Goal: Obtain resource: Obtain resource

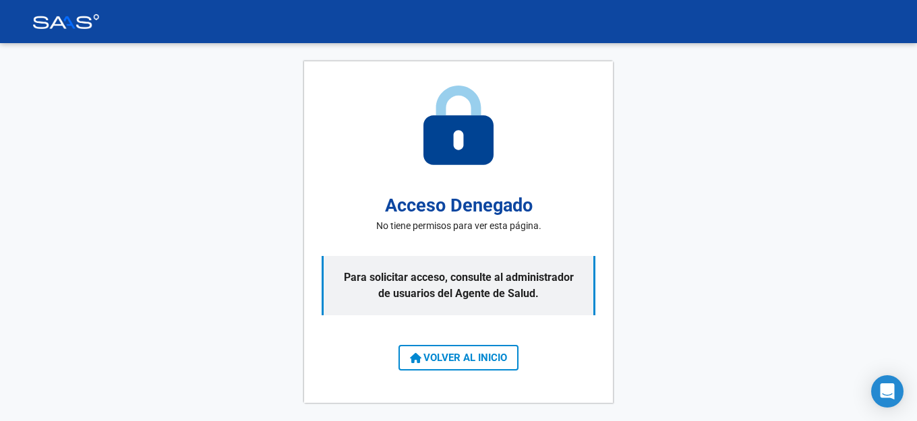
click at [466, 363] on span "VOLVER AL INICIO" at bounding box center [458, 358] width 97 height 12
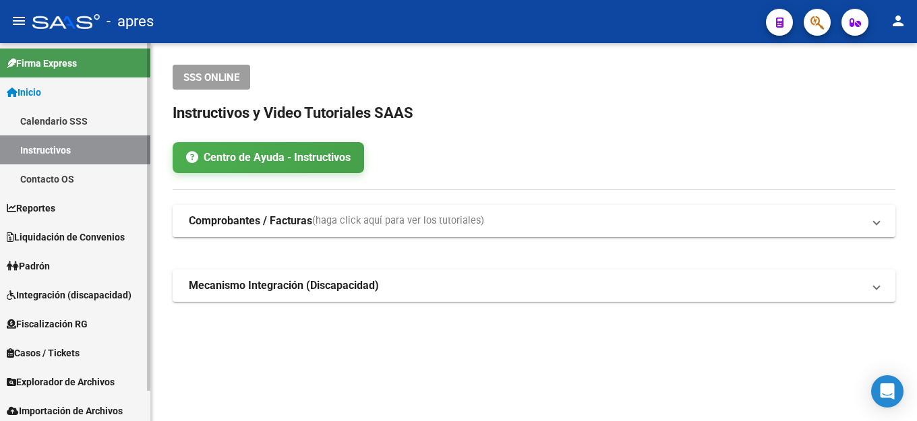
click at [66, 326] on span "Fiscalización RG" at bounding box center [47, 324] width 81 height 15
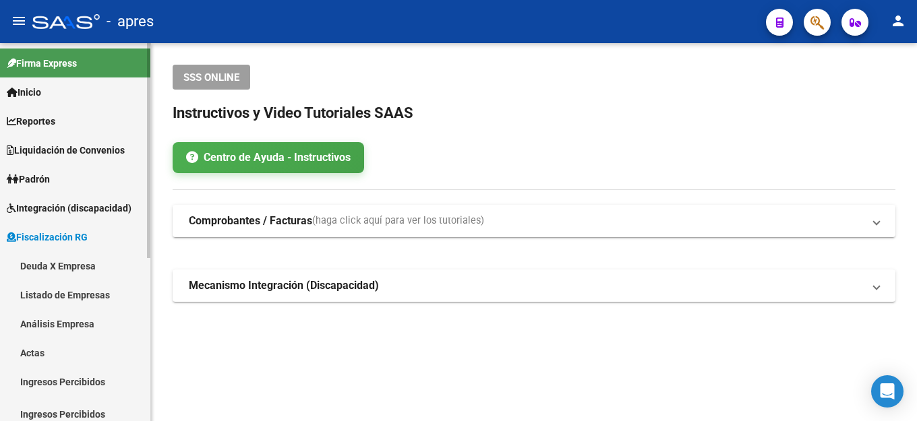
click at [44, 268] on link "Deuda X Empresa" at bounding box center [75, 265] width 150 height 29
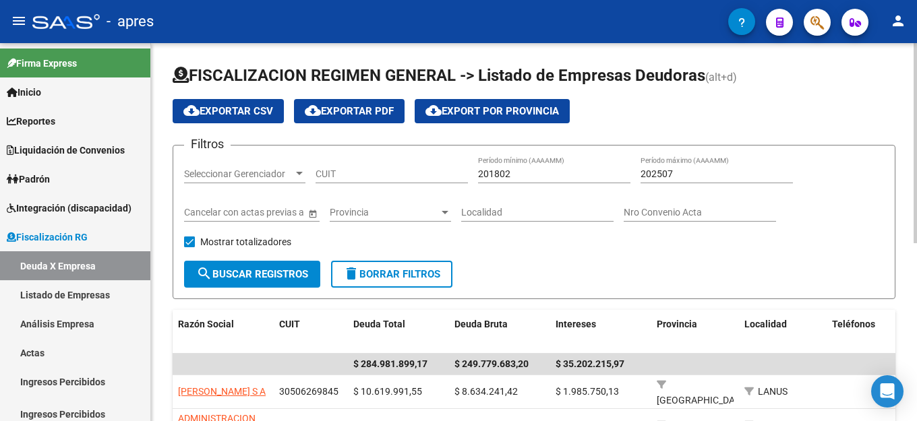
click at [383, 177] on input "CUIT" at bounding box center [391, 174] width 152 height 11
paste input "30-70795906-8"
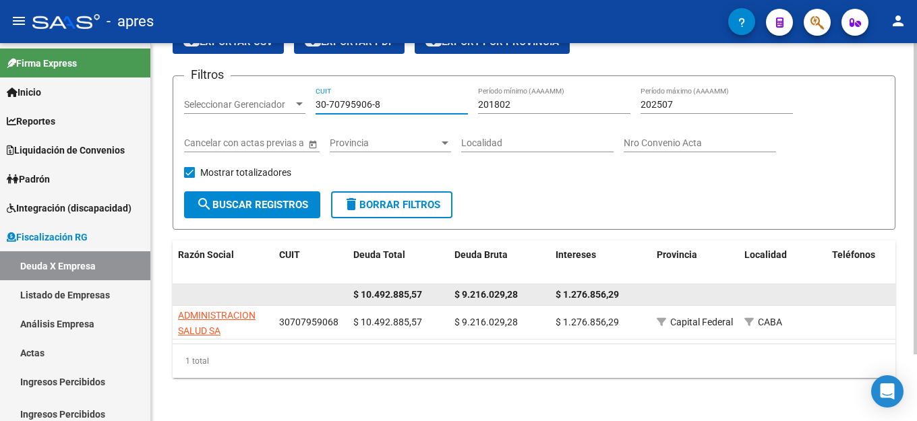
scroll to position [81, 0]
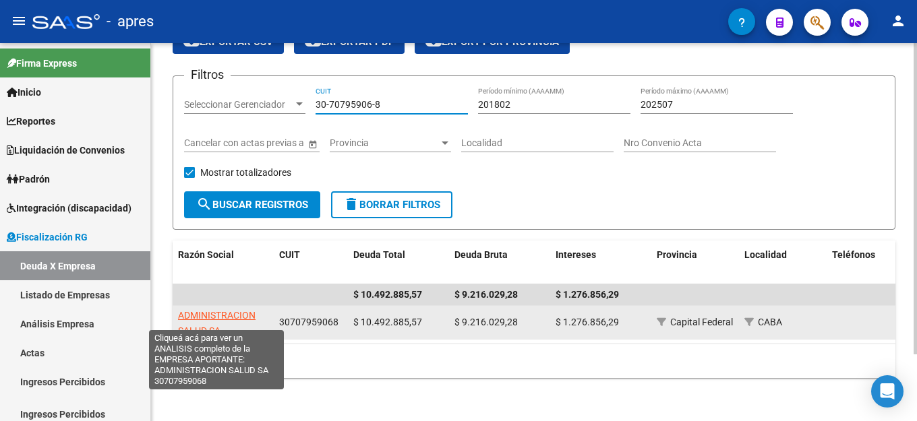
type input "30-70795906-8"
click at [235, 310] on span "ADMINISTRACION SALUD SA" at bounding box center [217, 323] width 78 height 26
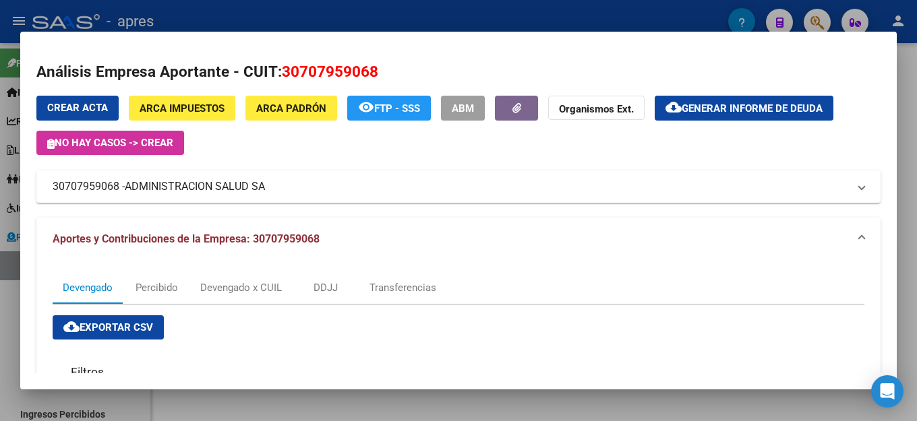
click at [762, 108] on span "Generar informe de deuda" at bounding box center [751, 108] width 141 height 12
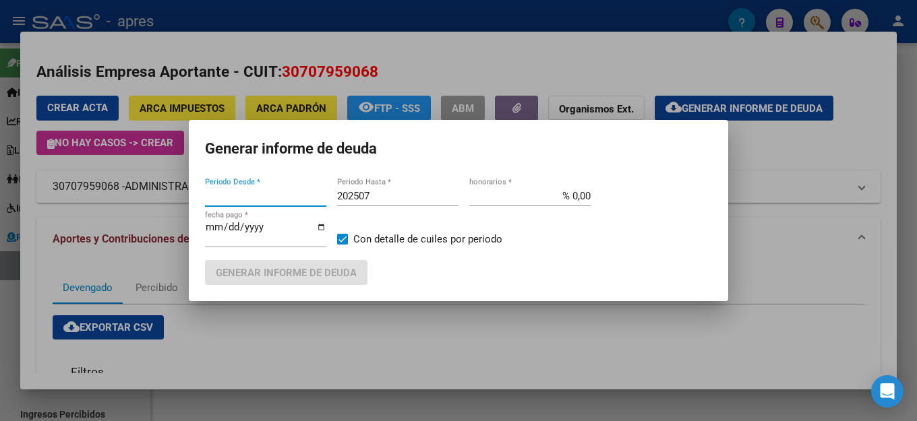
type input "201802"
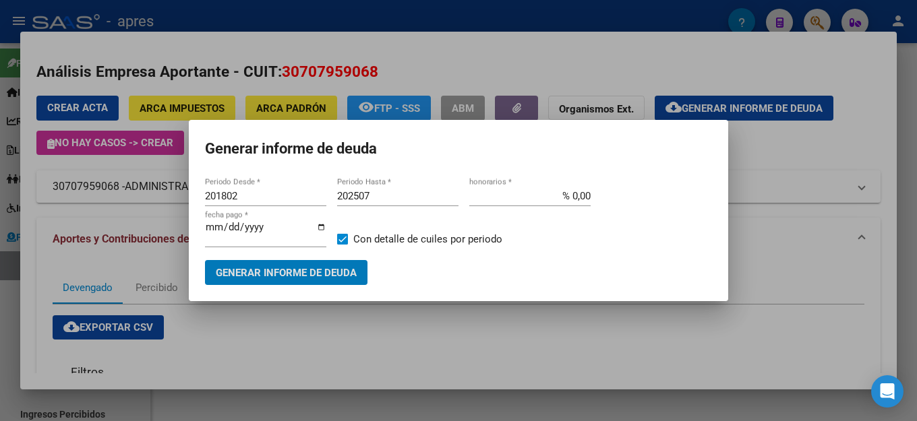
click at [406, 202] on input "202507" at bounding box center [397, 196] width 121 height 12
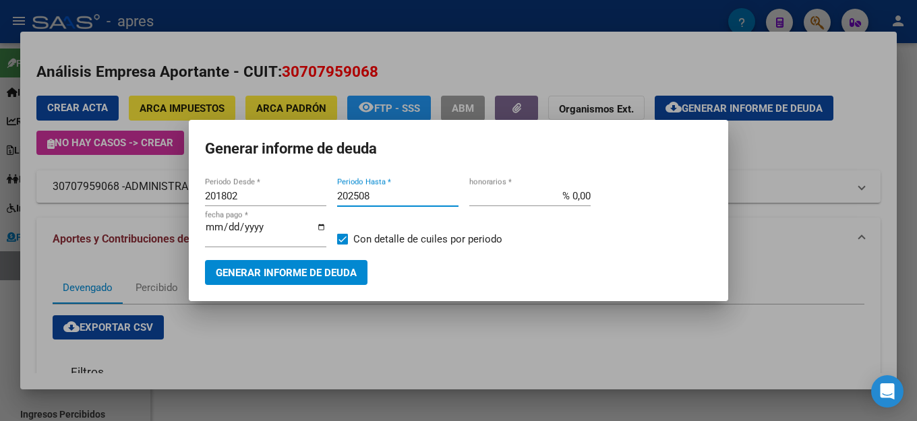
type input "202508"
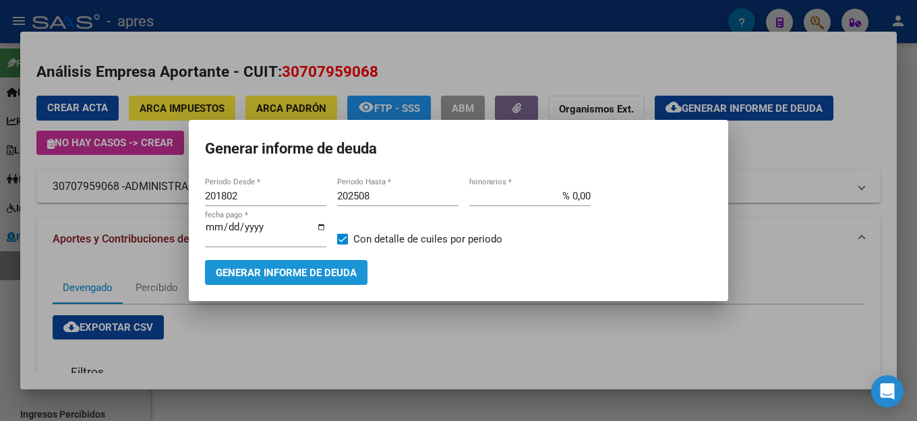
click at [301, 261] on button "Generar informe de deuda" at bounding box center [286, 272] width 162 height 25
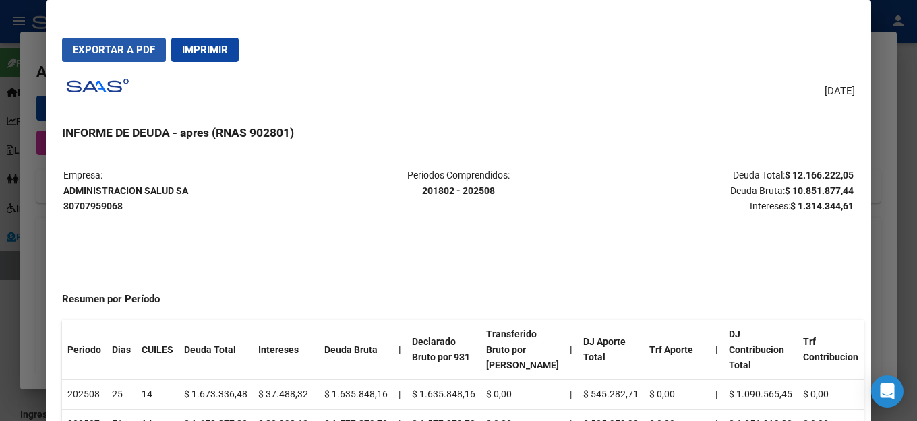
click at [138, 47] on span "Exportar a PDF" at bounding box center [114, 50] width 82 height 12
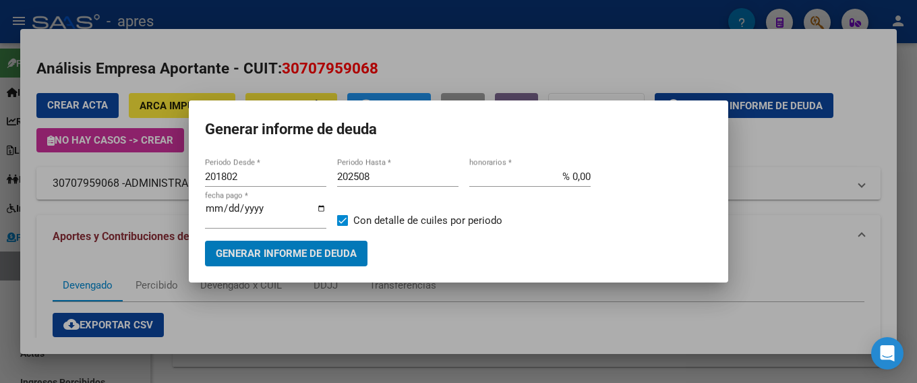
click at [451, 137] on h1 "Generar informe de deuda" at bounding box center [458, 130] width 507 height 26
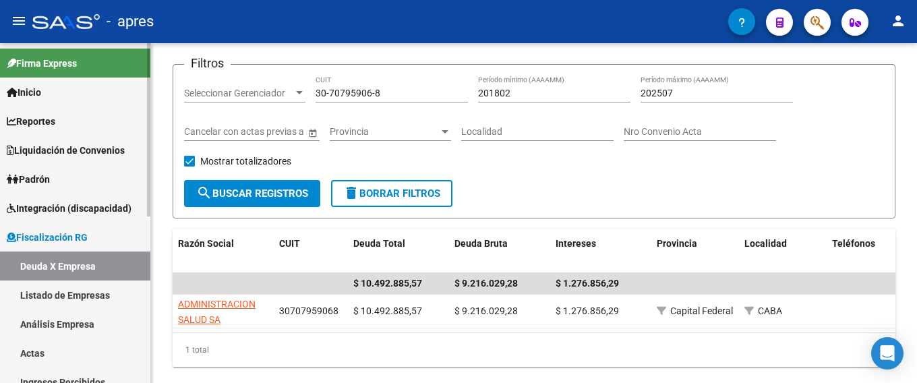
drag, startPoint x: 393, startPoint y: 94, endPoint x: 144, endPoint y: 86, distance: 249.5
click at [149, 88] on mat-sidenav-container "Firma Express Inicio Calendario SSS Instructivos Contacto OS Reportes Ingresos …" at bounding box center [458, 213] width 917 height 340
paste input "3-56815582-9"
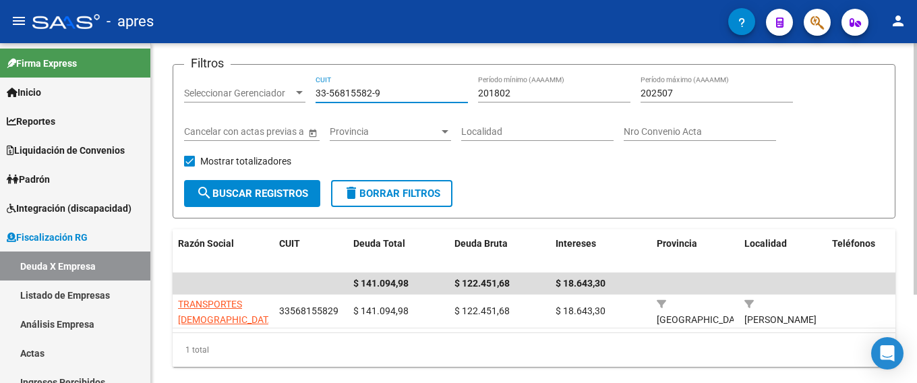
type input "33-56815582-9"
click at [708, 96] on input "202507" at bounding box center [716, 93] width 152 height 11
type input "202508"
drag, startPoint x: 436, startPoint y: 92, endPoint x: 154, endPoint y: 111, distance: 282.4
click at [158, 111] on div "FISCALIZACION REGIMEN GENERAL -> Listado de Empresas Deudoras (alt+d) cloud_dow…" at bounding box center [534, 186] width 766 height 448
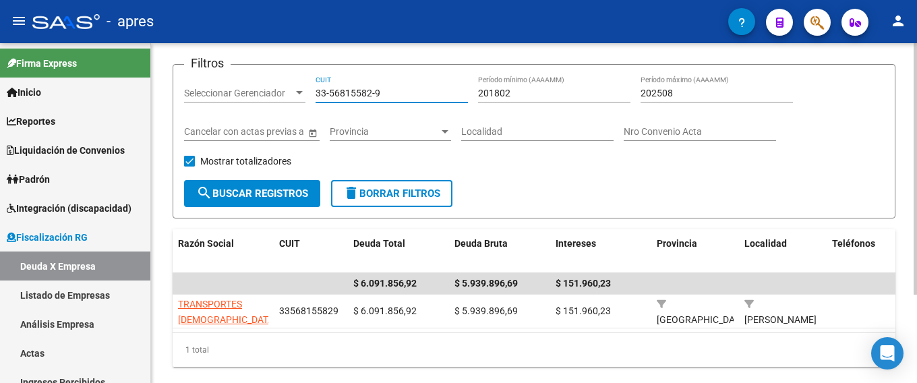
paste input "0-65256956-7"
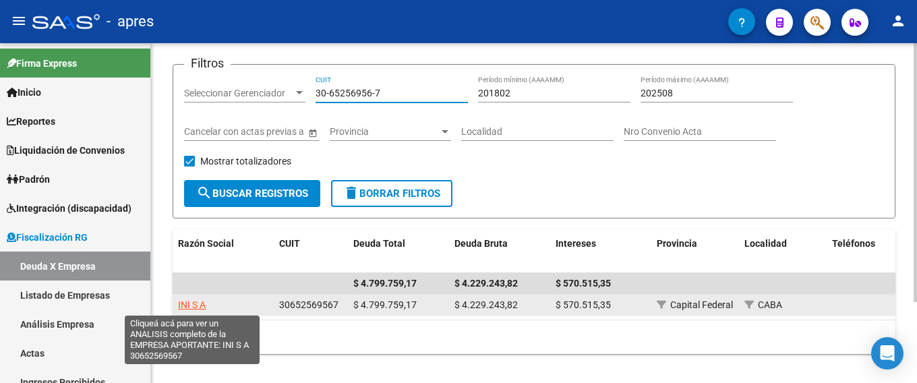
type input "30-65256956-7"
click at [197, 303] on span "INI S A" at bounding box center [192, 304] width 28 height 11
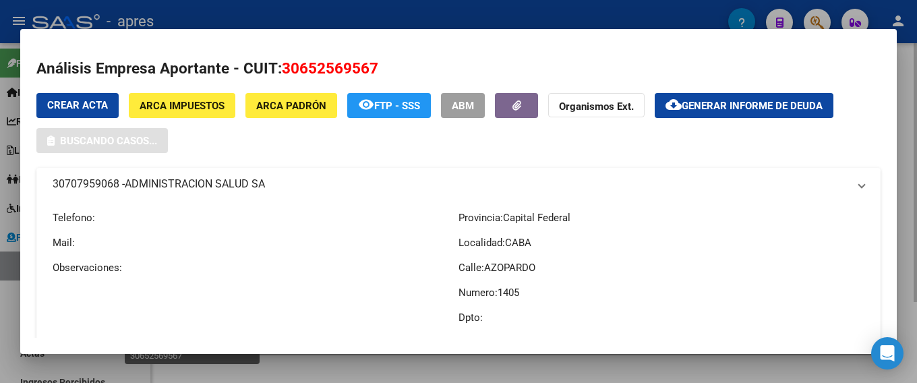
type textarea "30652569567"
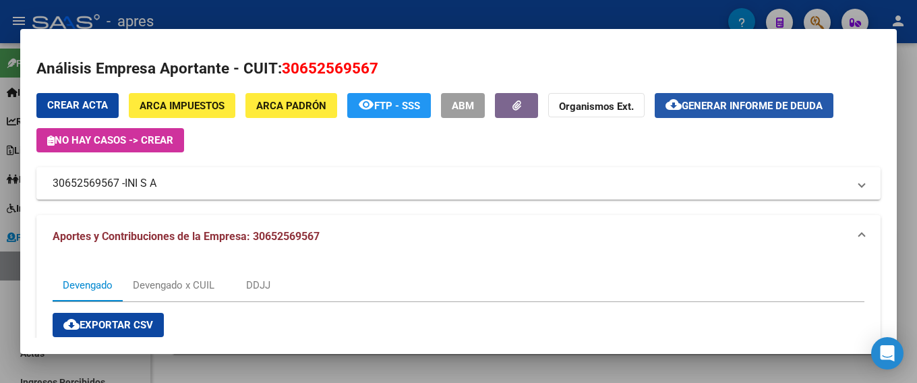
click at [772, 109] on span "Generar informe de deuda" at bounding box center [751, 106] width 141 height 12
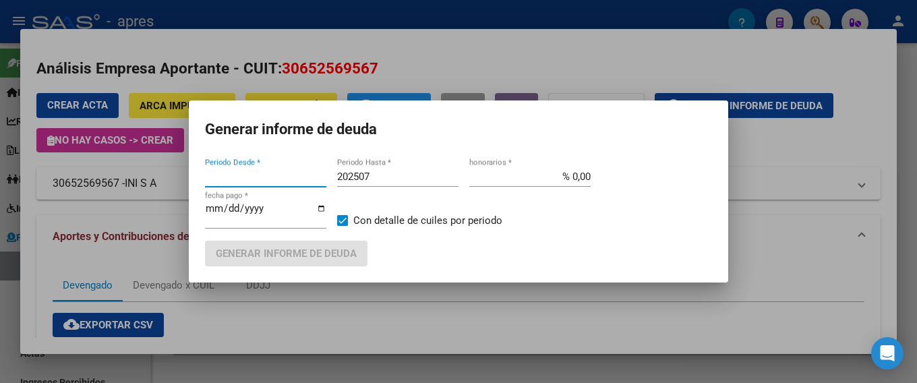
type input "201802"
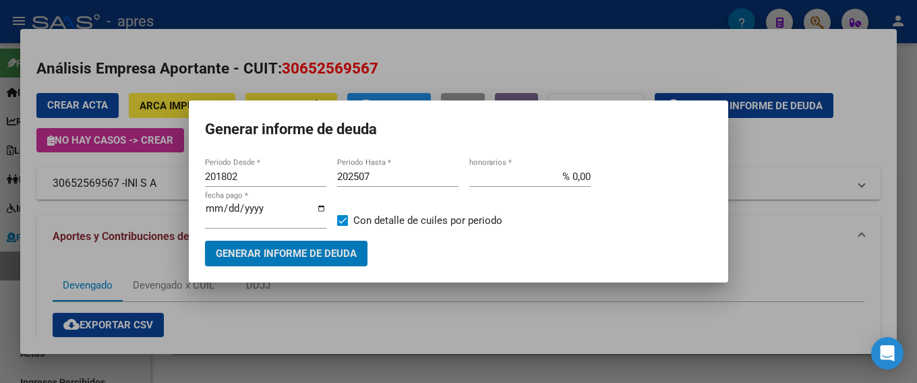
click at [400, 181] on input "202507" at bounding box center [397, 177] width 121 height 12
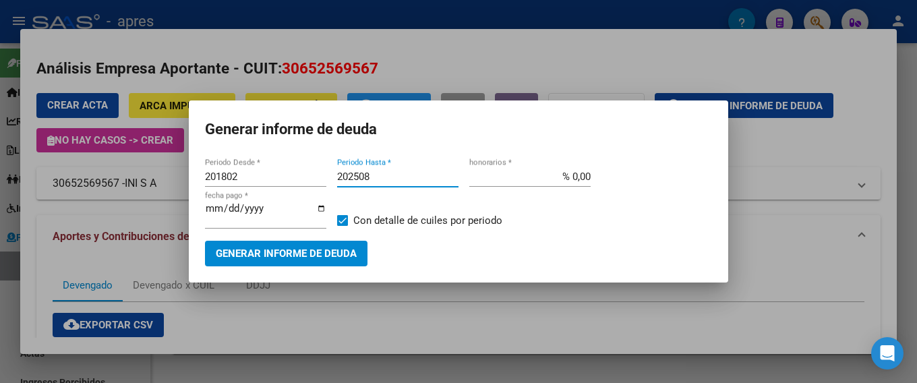
type input "202508"
click at [326, 248] on span "Generar informe de deuda" at bounding box center [286, 254] width 141 height 12
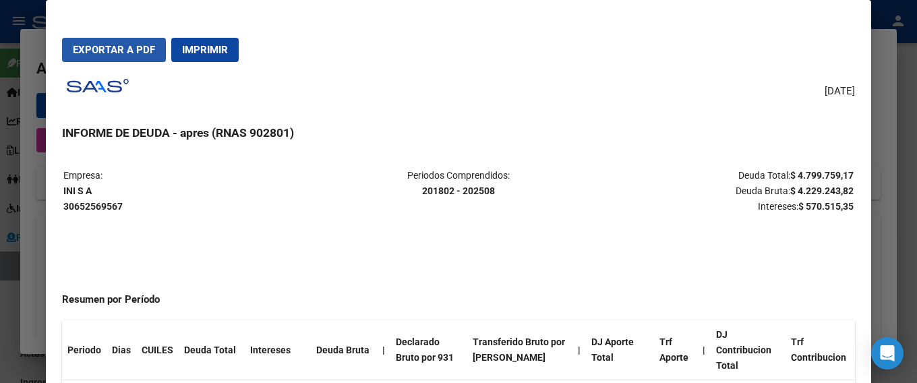
click at [101, 53] on span "Exportar a PDF" at bounding box center [114, 50] width 82 height 12
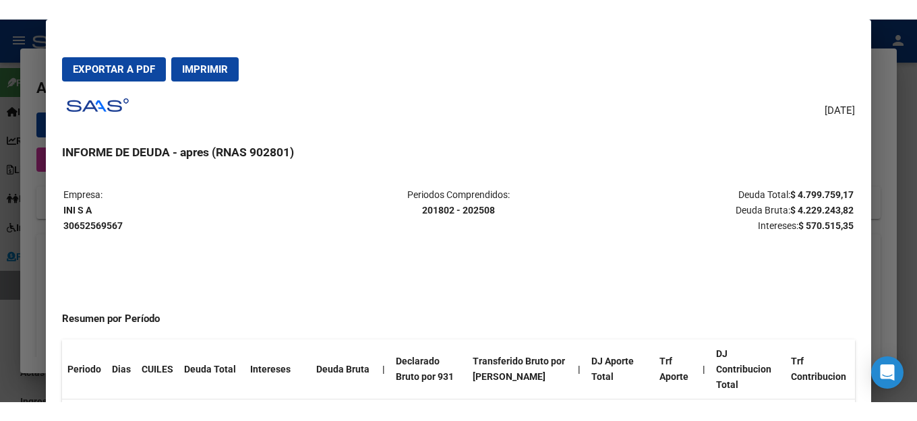
scroll to position [68, 0]
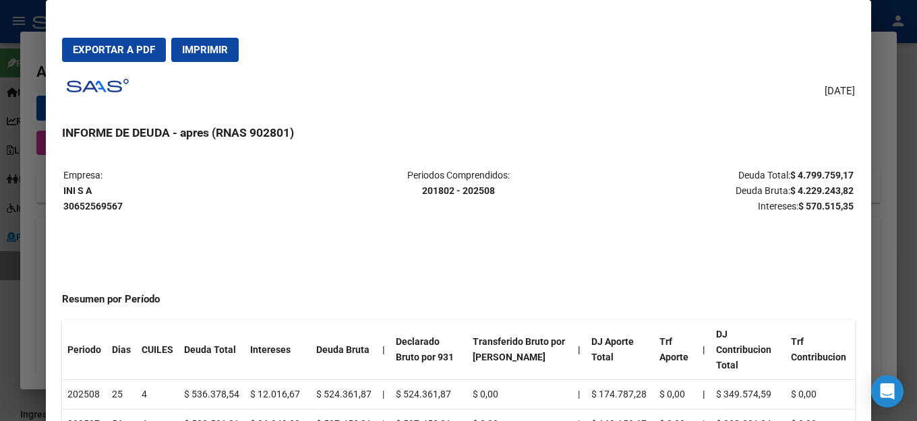
drag, startPoint x: 479, startPoint y: 70, endPoint x: 573, endPoint y: 104, distance: 99.8
click at [479, 70] on mat-dialog-actions "Exportar a PDF Imprimir" at bounding box center [458, 50] width 793 height 46
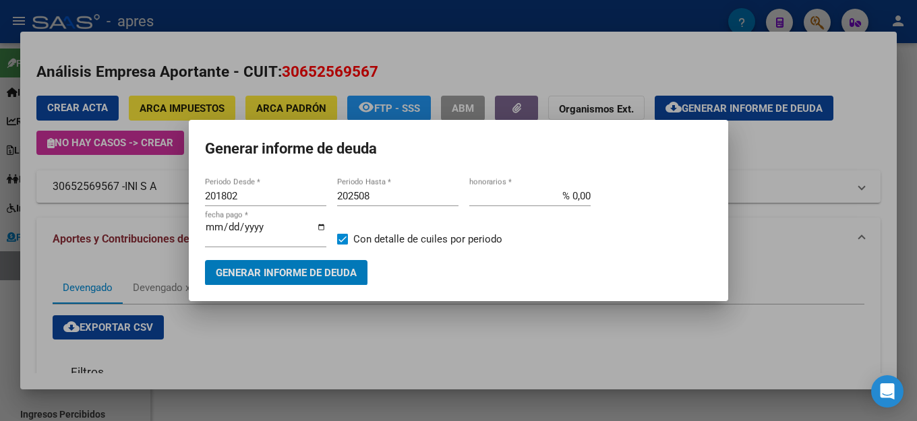
click at [482, 162] on h1 "Generar informe de deuda" at bounding box center [458, 149] width 507 height 26
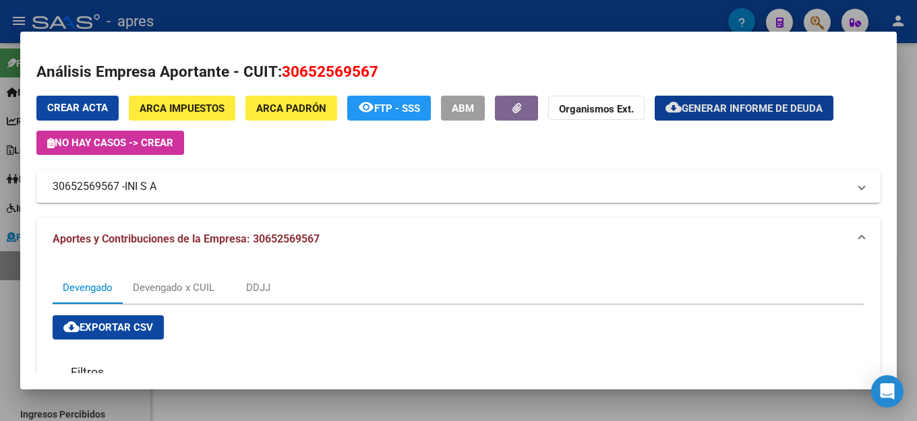
click at [357, 64] on span "30652569567" at bounding box center [330, 72] width 96 height 18
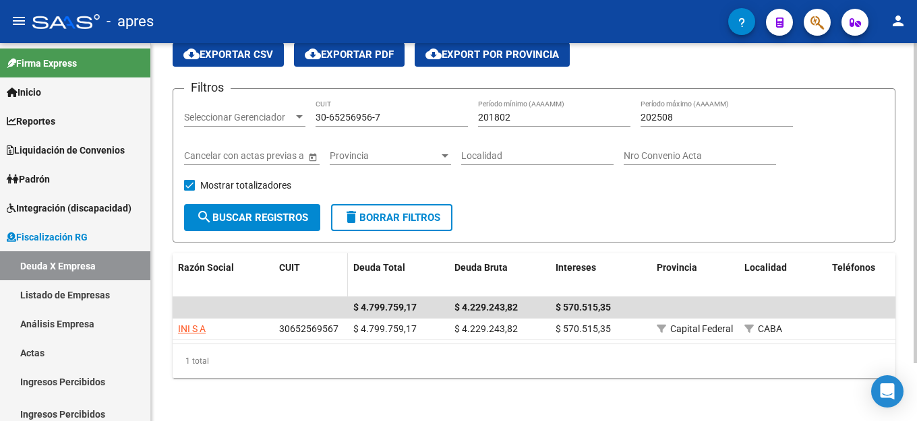
scroll to position [0, 0]
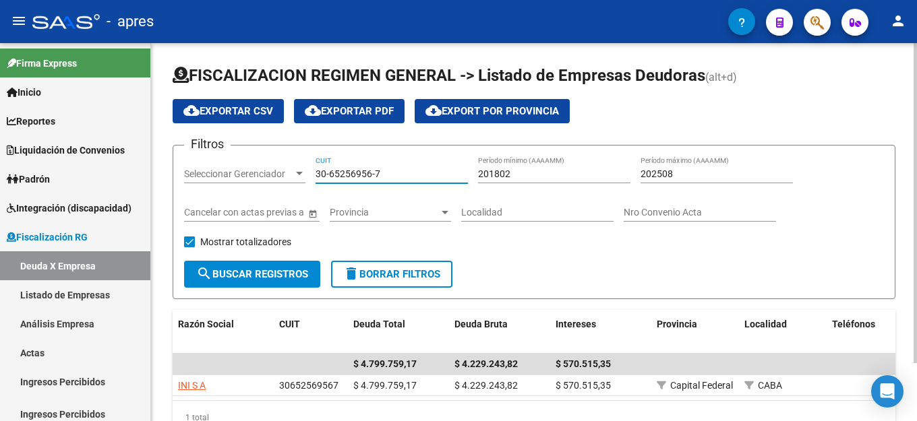
drag, startPoint x: 400, startPoint y: 171, endPoint x: 319, endPoint y: 169, distance: 80.9
click at [319, 169] on input "30-65256956-7" at bounding box center [391, 174] width 152 height 11
type input "3"
paste input "30-70932683-6"
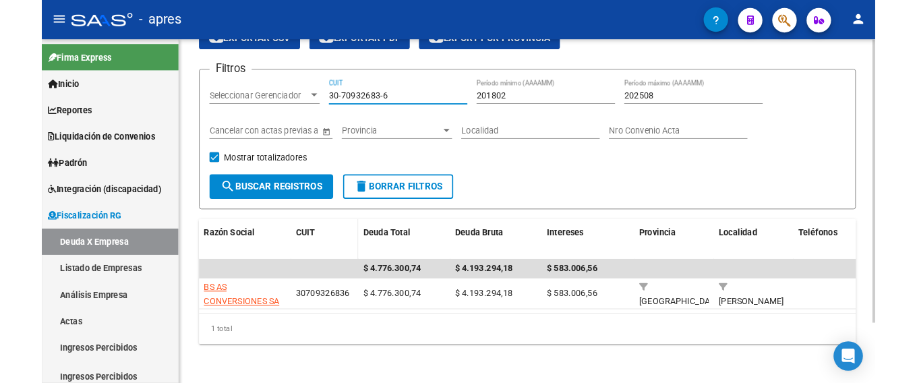
scroll to position [81, 0]
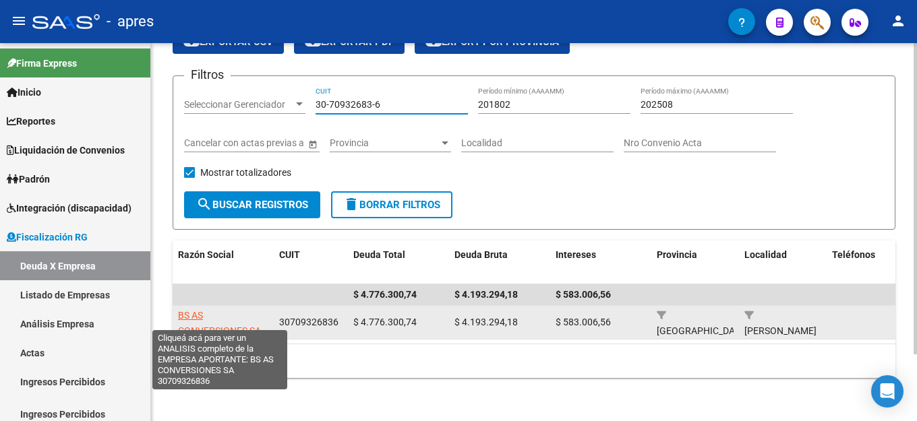
type input "30-70932683-6"
click at [238, 317] on span "BS AS CONVERSIONES SA" at bounding box center [219, 323] width 83 height 26
type textarea "30709326836"
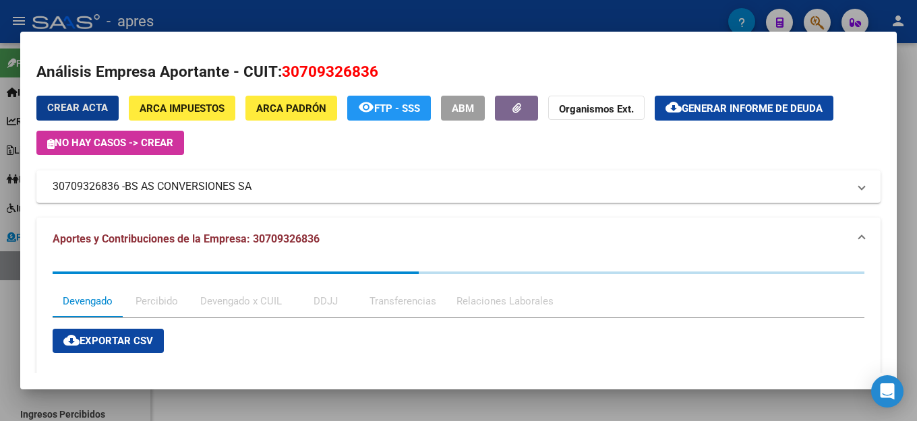
click at [737, 122] on div "Crear Acta ARCA Impuestos ARCA Padrón remove_red_eye FTP - SSS ABM Organismos E…" at bounding box center [458, 125] width 844 height 59
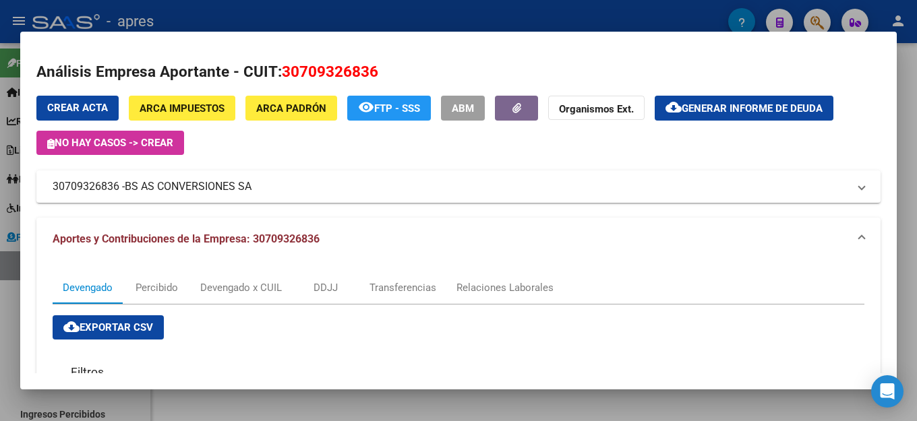
click at [738, 112] on span "Generar informe de deuda" at bounding box center [751, 108] width 141 height 12
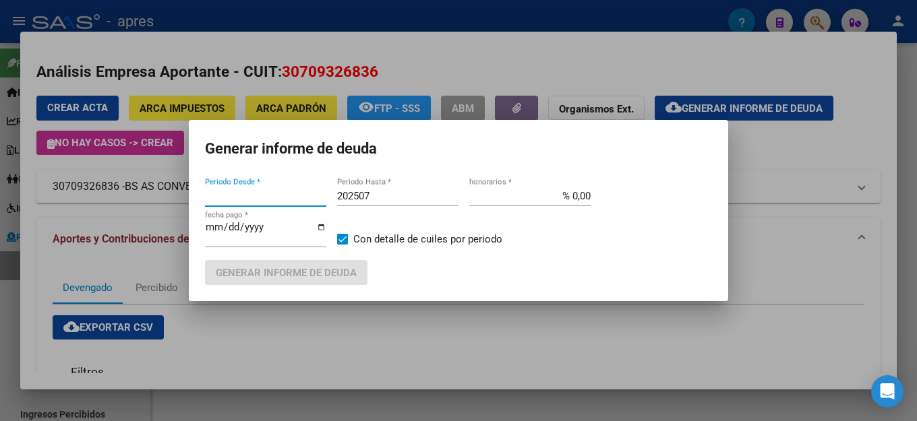
type input "201802"
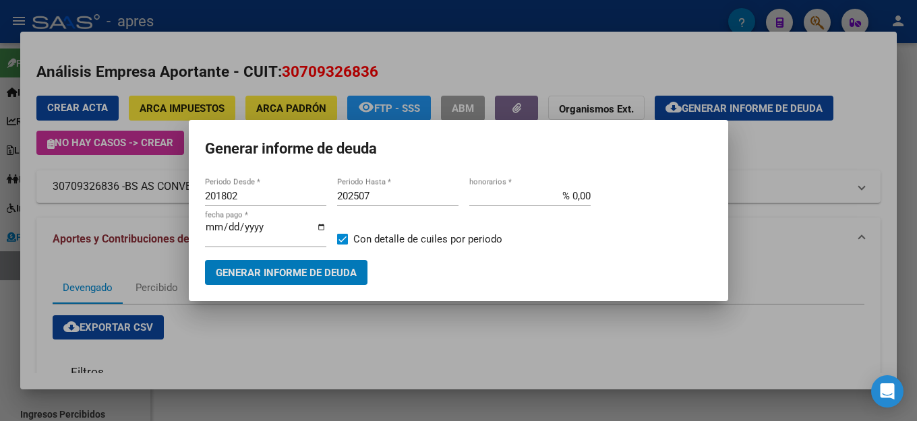
click at [439, 200] on input "202507" at bounding box center [397, 196] width 121 height 12
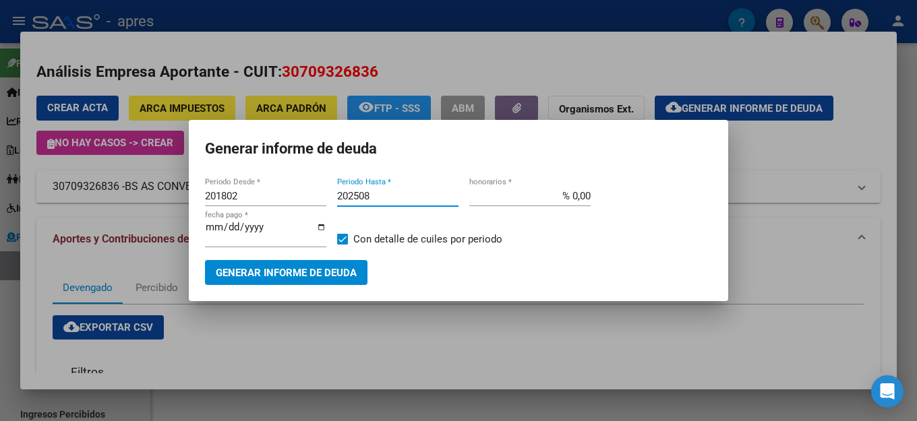
type input "202508"
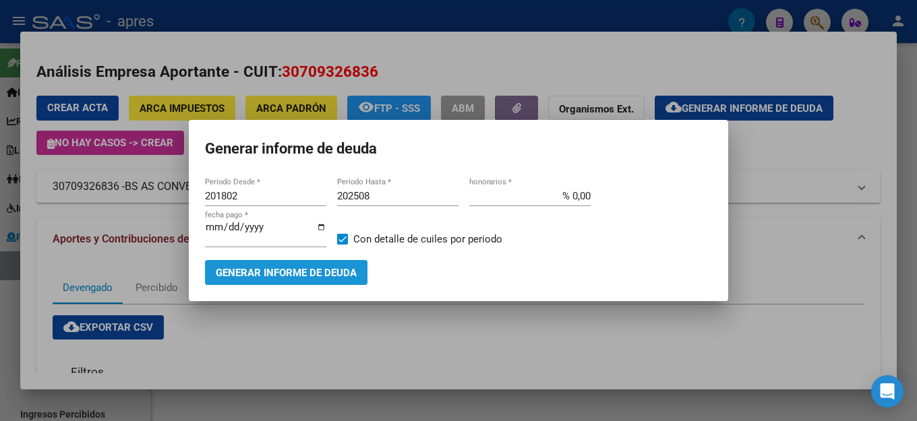
click at [273, 272] on span "Generar informe de deuda" at bounding box center [286, 273] width 141 height 12
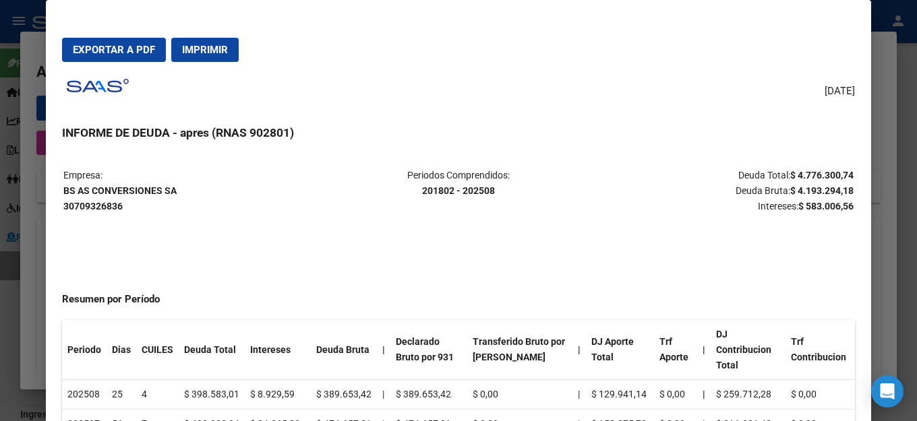
click at [94, 51] on span "Exportar a PDF" at bounding box center [114, 50] width 82 height 12
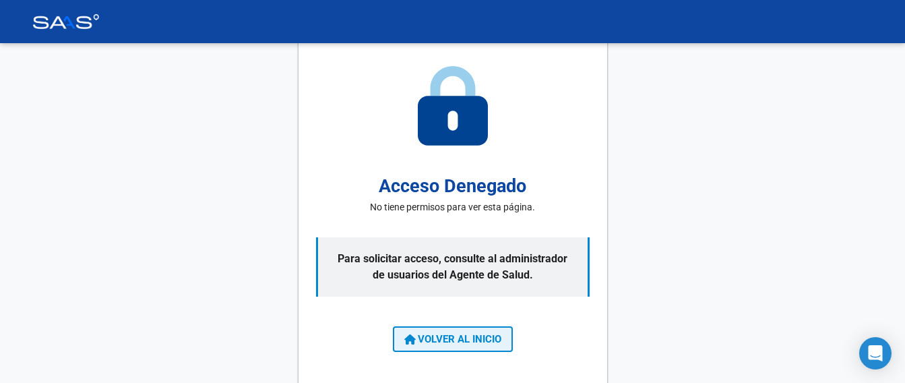
click at [472, 344] on span "VOLVER AL INICIO" at bounding box center [452, 339] width 97 height 12
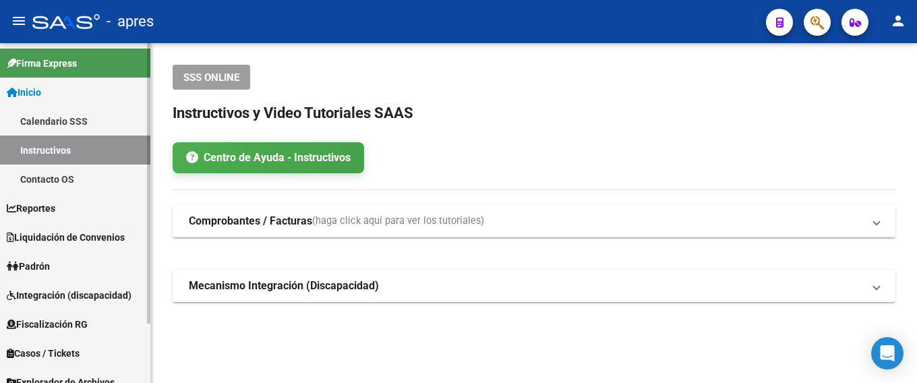
click at [73, 327] on span "Fiscalización RG" at bounding box center [47, 324] width 81 height 15
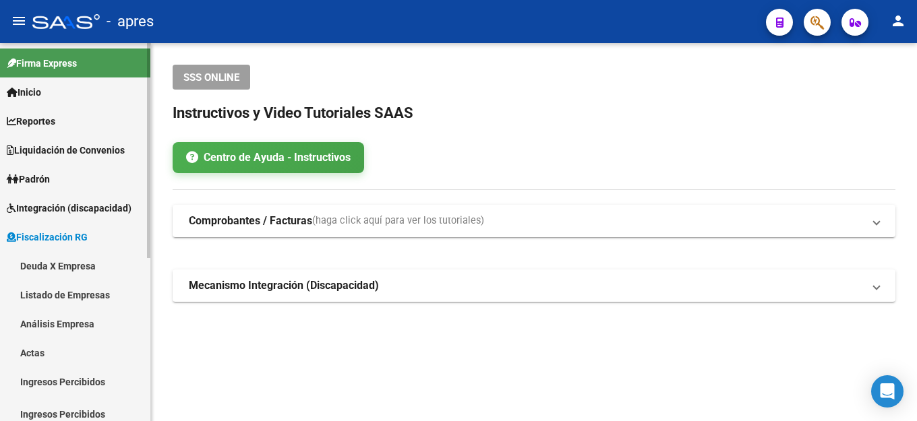
click at [56, 235] on span "Fiscalización RG" at bounding box center [47, 237] width 81 height 15
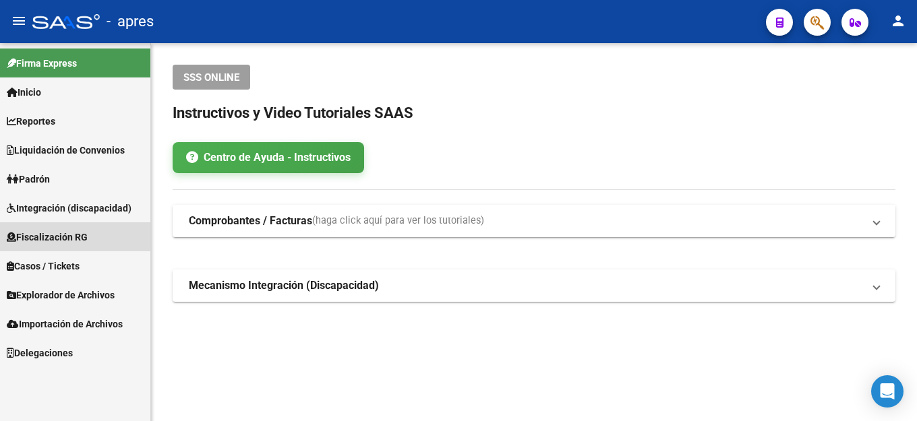
click at [42, 228] on link "Fiscalización RG" at bounding box center [75, 236] width 150 height 29
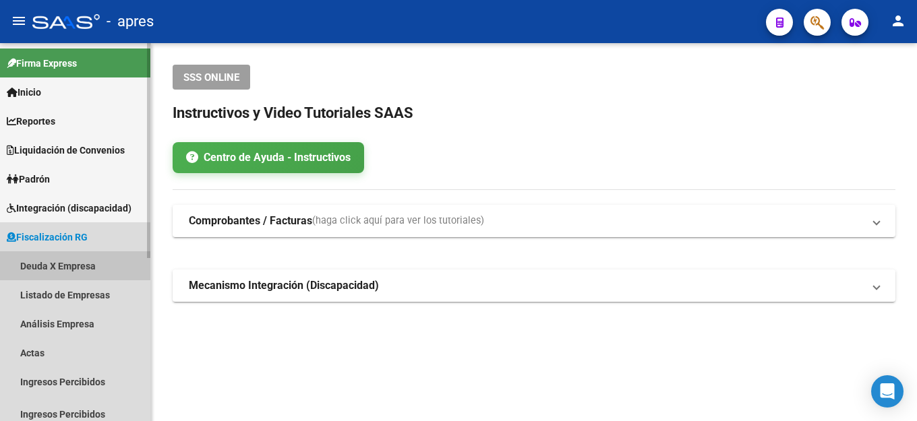
click at [100, 265] on link "Deuda X Empresa" at bounding box center [75, 265] width 150 height 29
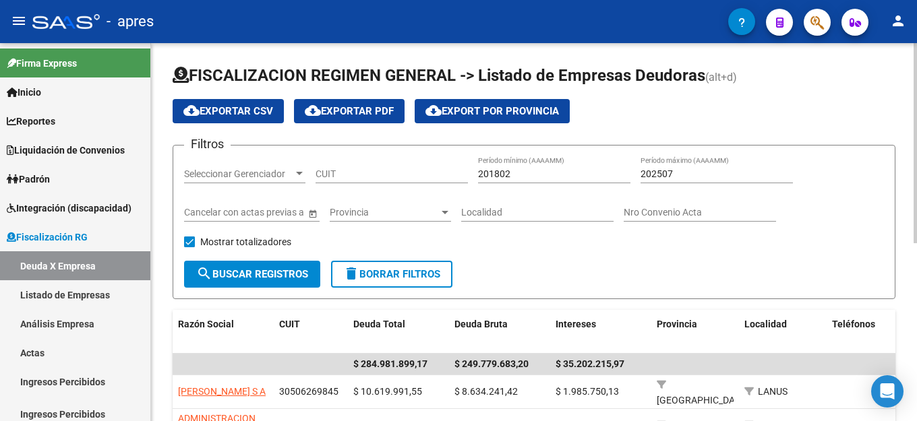
click at [393, 164] on div "CUIT" at bounding box center [391, 169] width 152 height 27
click at [359, 173] on input "CUIT" at bounding box center [391, 174] width 152 height 11
paste input "30-71872179-9"
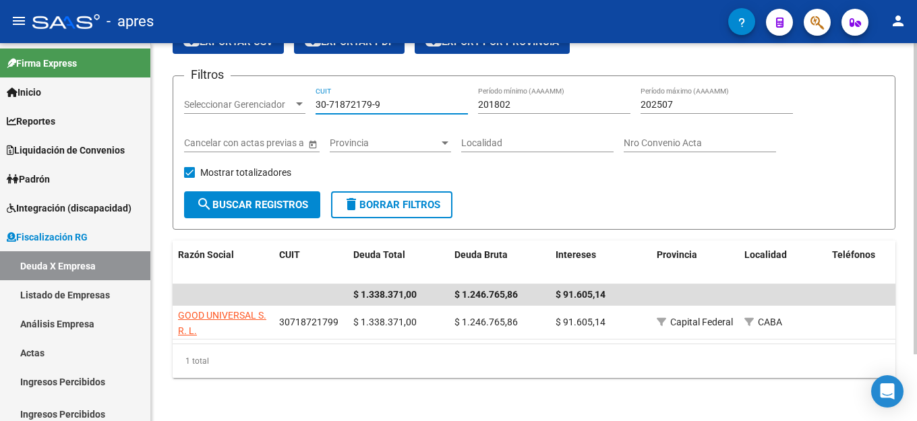
scroll to position [81, 0]
type input "30-71872179-9"
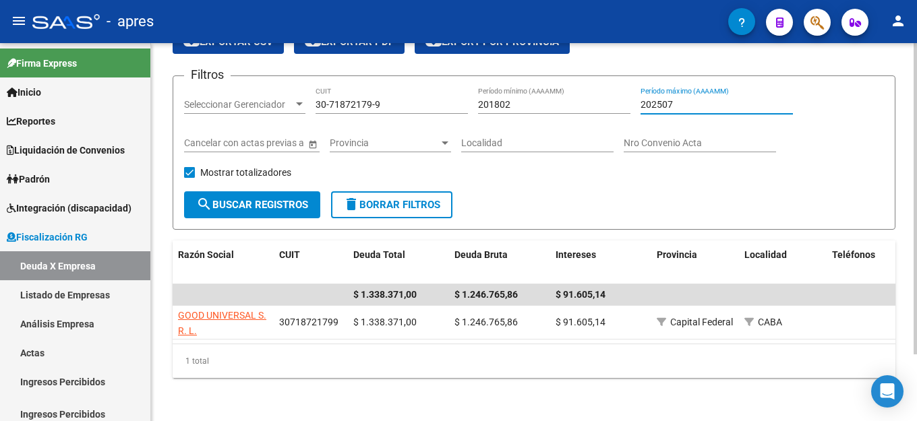
click at [702, 99] on input "202507" at bounding box center [716, 104] width 152 height 11
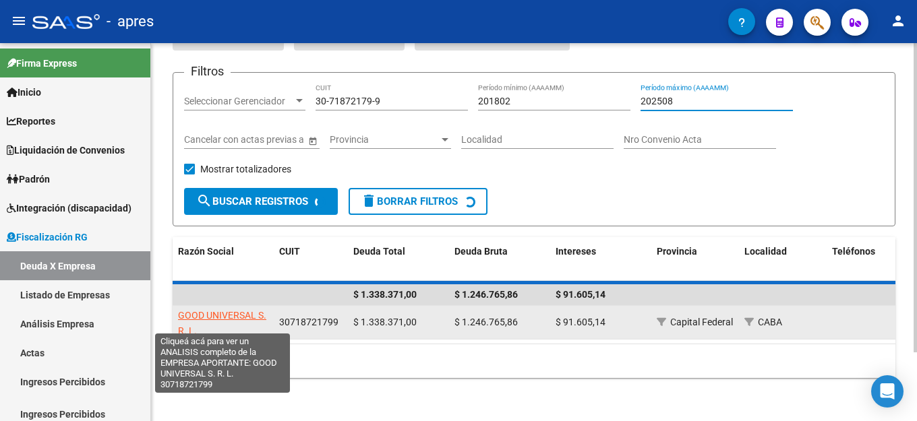
type input "202508"
click at [245, 310] on span "GOOD UNIVERSAL S. R. L." at bounding box center [222, 323] width 88 height 26
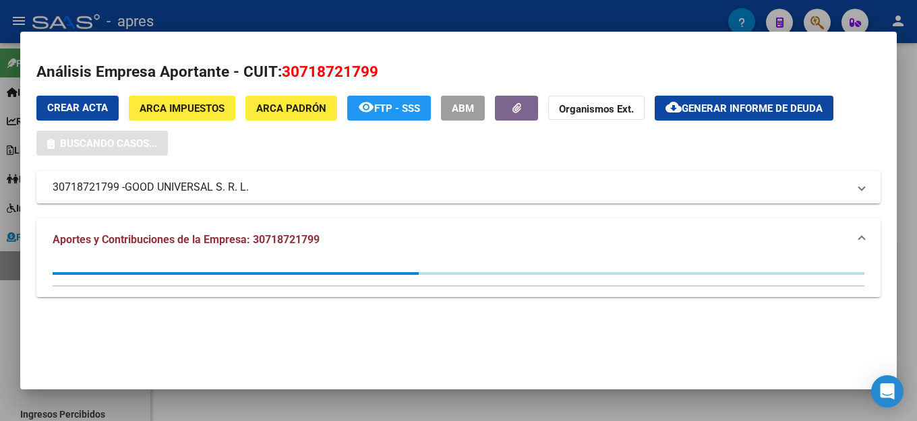
click at [751, 100] on button "cloud_download Generar informe de deuda" at bounding box center [743, 108] width 179 height 25
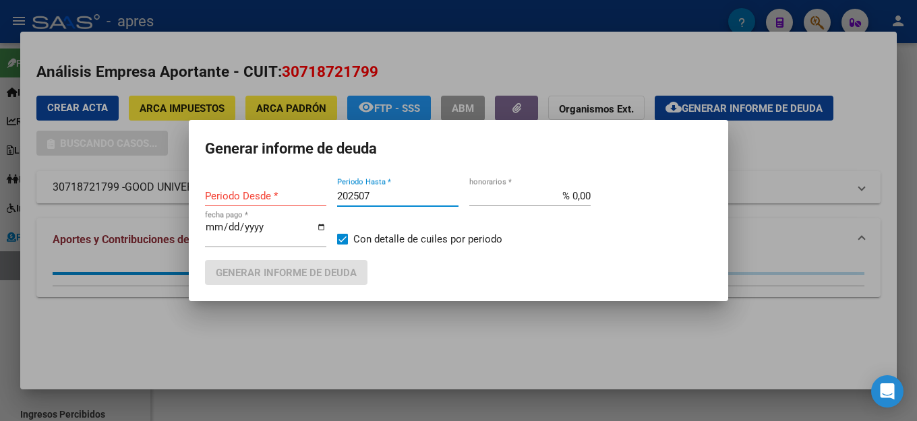
click at [381, 200] on input "202507" at bounding box center [397, 196] width 121 height 12
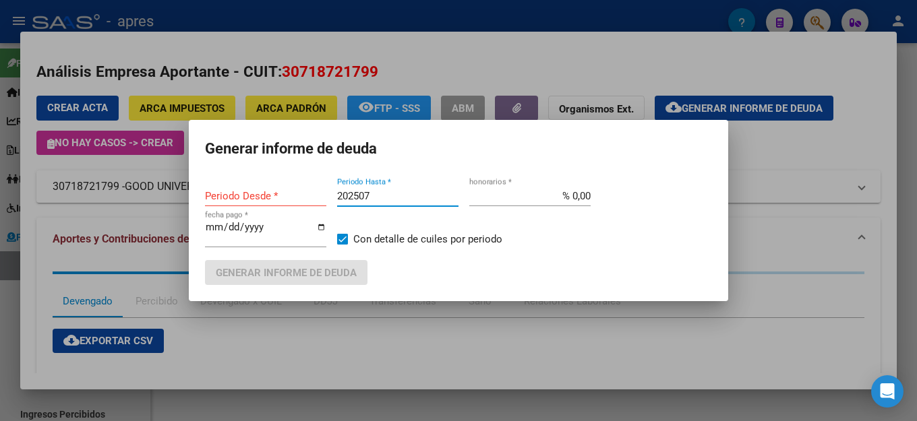
type input "20250"
type input "201802"
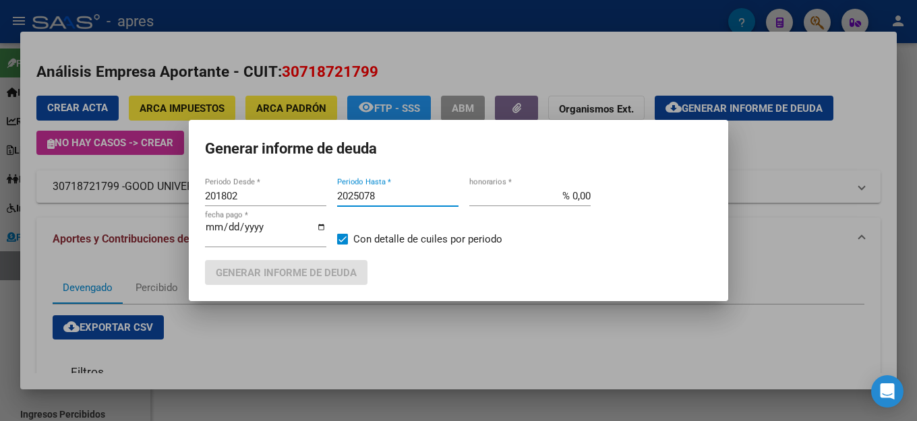
type input "2025078"
click at [274, 236] on input "[DATE]" at bounding box center [265, 233] width 121 height 22
click at [450, 171] on mat-dialog-container "Generar informe de deuda 201802 Periodo Desde * 2025078 Periodo Hasta * % 0,00 …" at bounding box center [458, 210] width 539 height 181
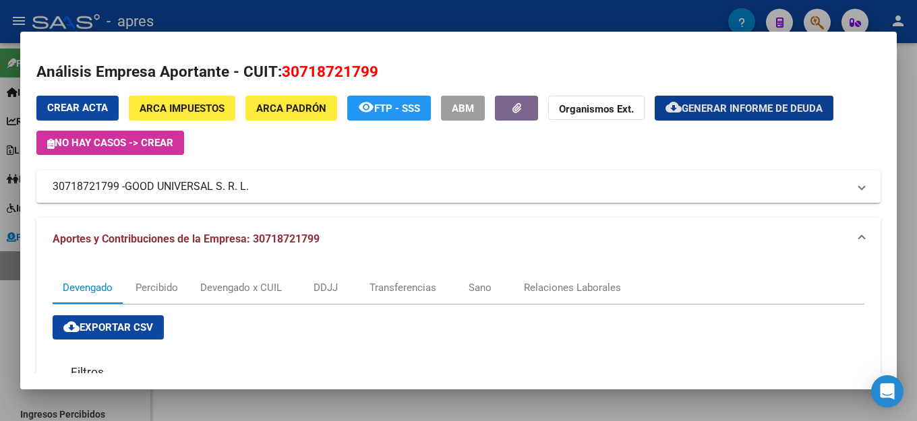
click at [787, 113] on span "Generar informe de deuda" at bounding box center [751, 108] width 141 height 12
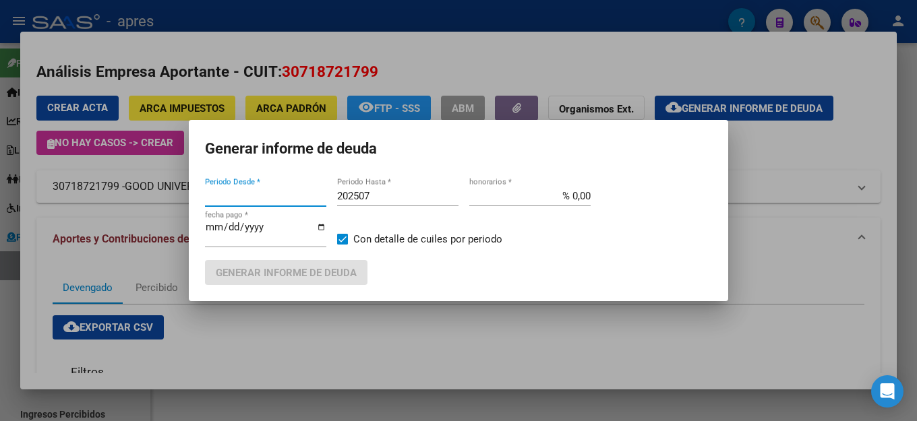
type input "201802"
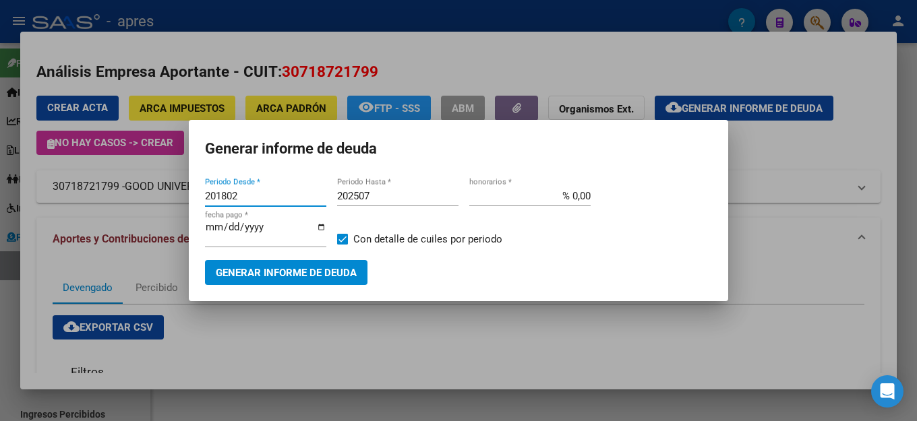
click at [392, 201] on input "202507" at bounding box center [397, 196] width 121 height 12
type input "202508"
click at [326, 268] on span "Generar informe de deuda" at bounding box center [286, 273] width 141 height 12
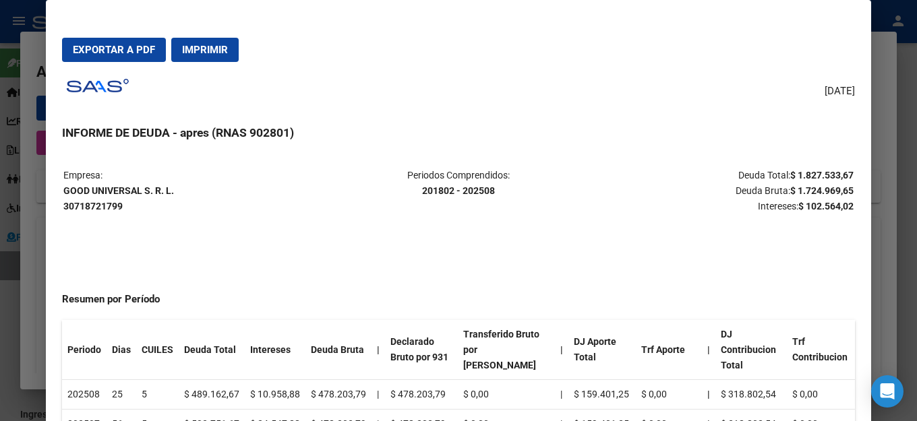
click at [117, 47] on span "Exportar a PDF" at bounding box center [114, 50] width 82 height 12
click at [636, 57] on mat-dialog-actions "Exportar a PDF Imprimir" at bounding box center [458, 50] width 793 height 46
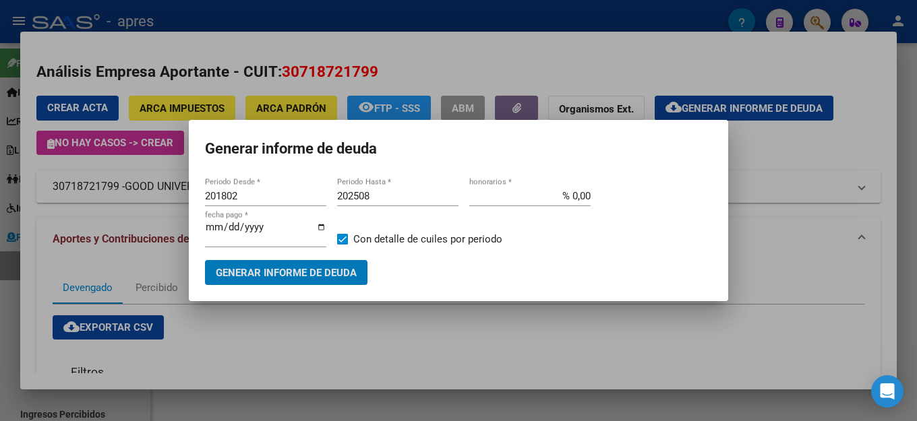
click at [543, 146] on h1 "Generar informe de deuda" at bounding box center [458, 149] width 507 height 26
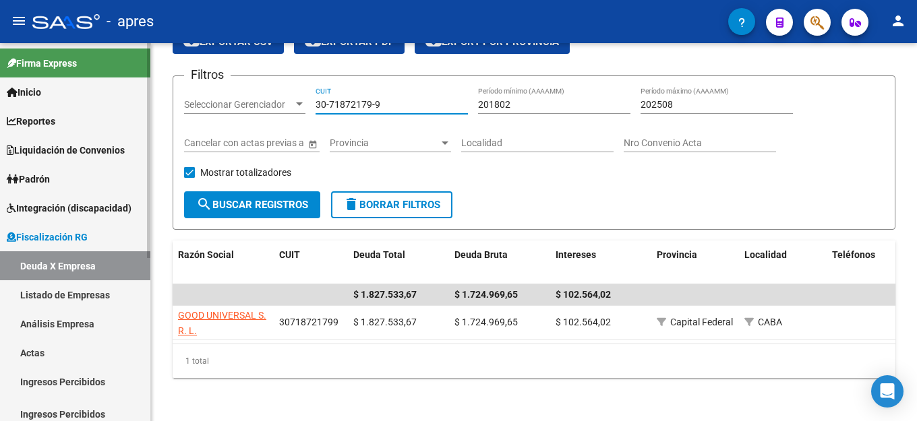
drag, startPoint x: 397, startPoint y: 90, endPoint x: 115, endPoint y: 106, distance: 282.2
click at [220, 106] on div "Filtros Seleccionar Gerenciador Seleccionar Gerenciador 30-71872179-9 CUIT 2018…" at bounding box center [534, 139] width 700 height 104
paste input "54973864-4"
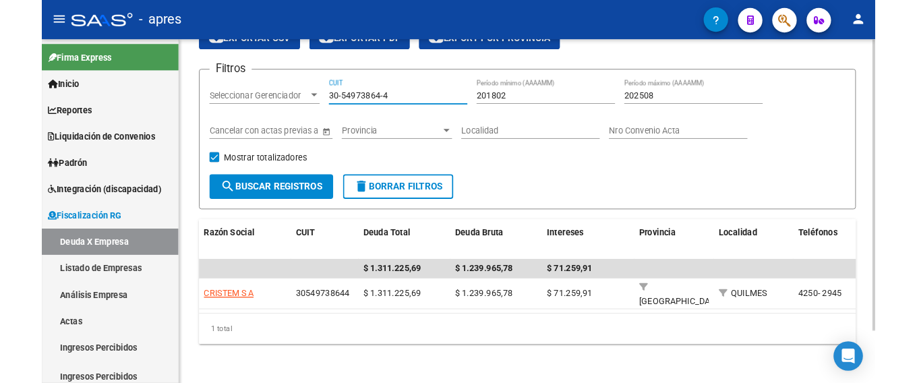
scroll to position [68, 0]
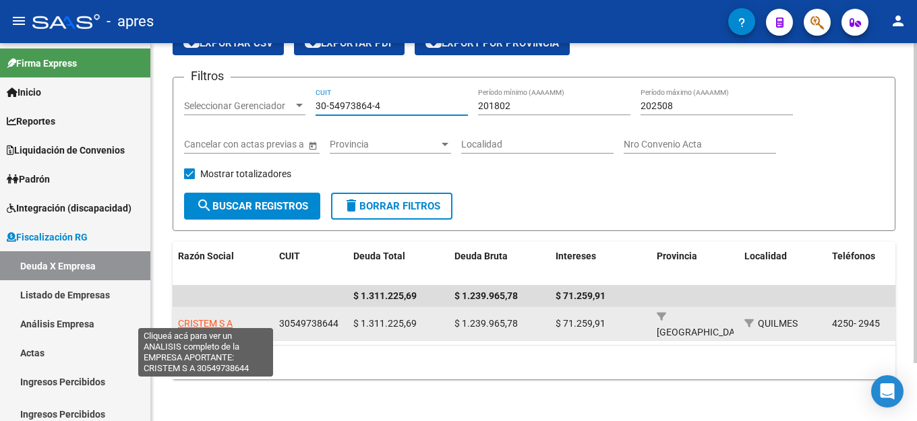
type input "30-54973864-4"
click at [216, 318] on span "CRISTEM S A" at bounding box center [205, 323] width 55 height 11
type textarea "30549738644"
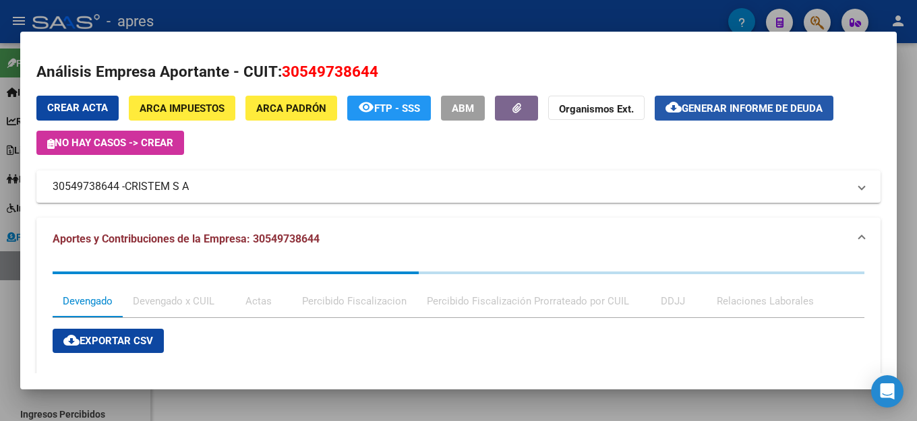
click at [757, 106] on span "Generar informe de deuda" at bounding box center [751, 108] width 141 height 12
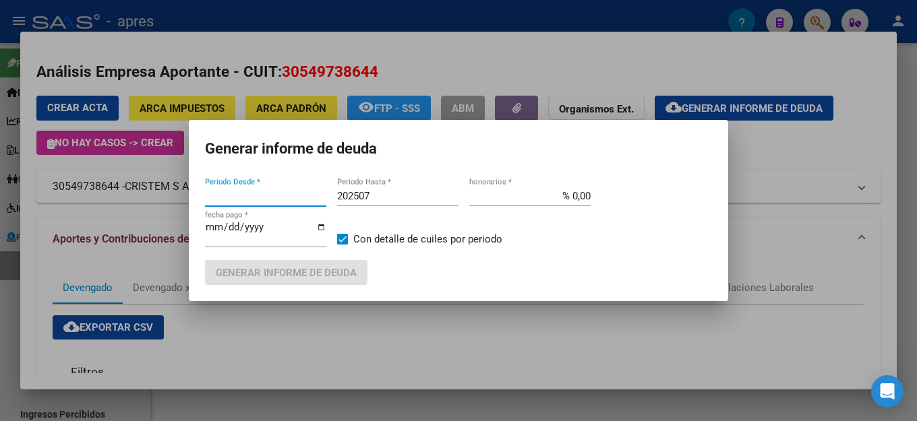
type input "202506"
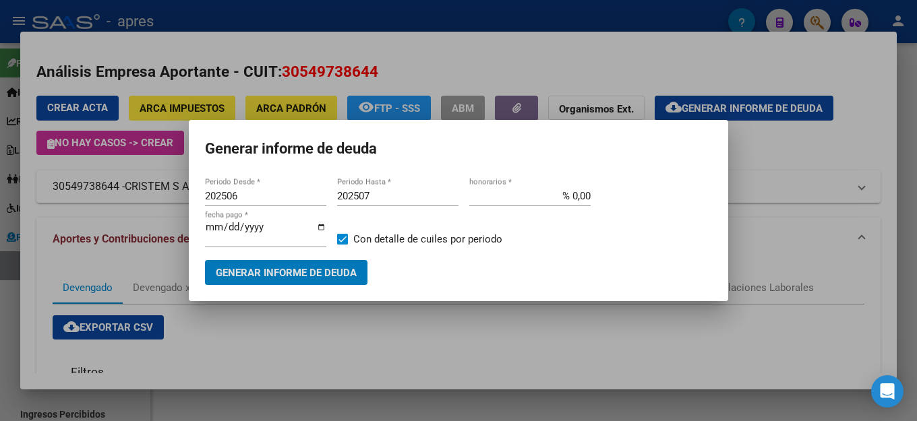
click at [409, 191] on div "202507 Periodo Hasta *" at bounding box center [397, 196] width 121 height 20
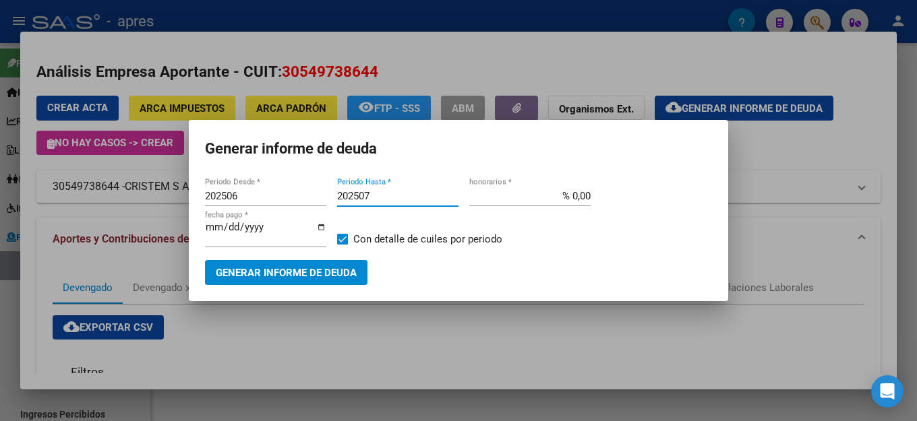
click at [394, 197] on input "202507" at bounding box center [397, 196] width 121 height 12
type input "202508"
click at [329, 277] on button "Generar informe de deuda" at bounding box center [286, 272] width 162 height 25
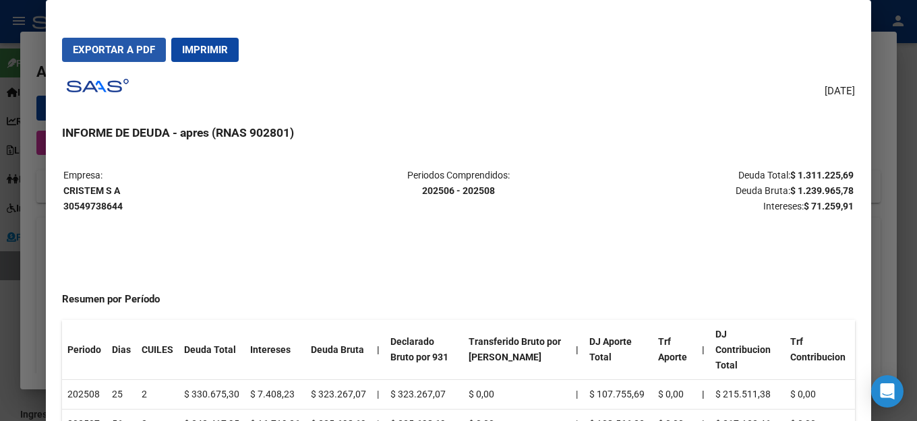
click at [117, 46] on span "Exportar a PDF" at bounding box center [114, 50] width 82 height 12
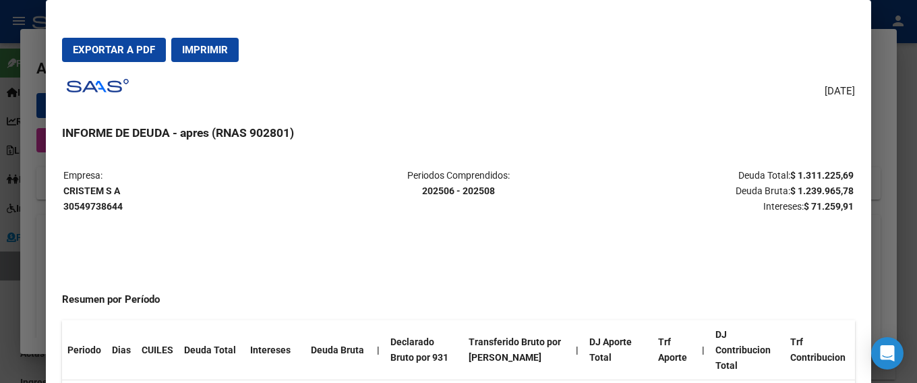
click at [673, 129] on h3 "INFORME DE DEUDA - apres (RNAS 902801)" at bounding box center [458, 133] width 793 height 18
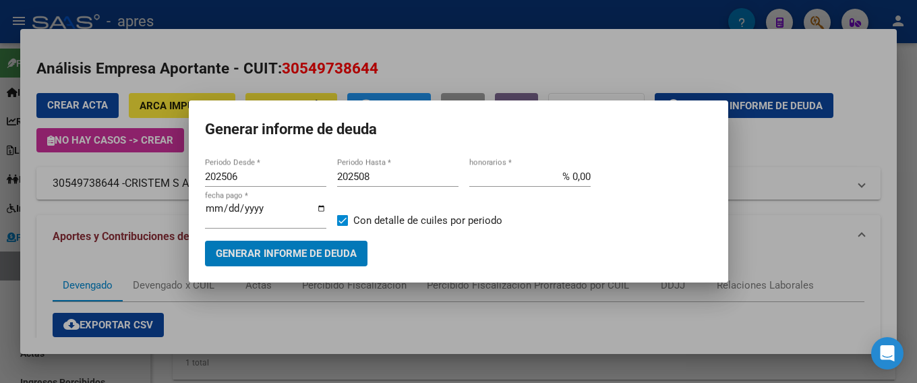
click at [511, 132] on h1 "Generar informe de deuda" at bounding box center [458, 130] width 507 height 26
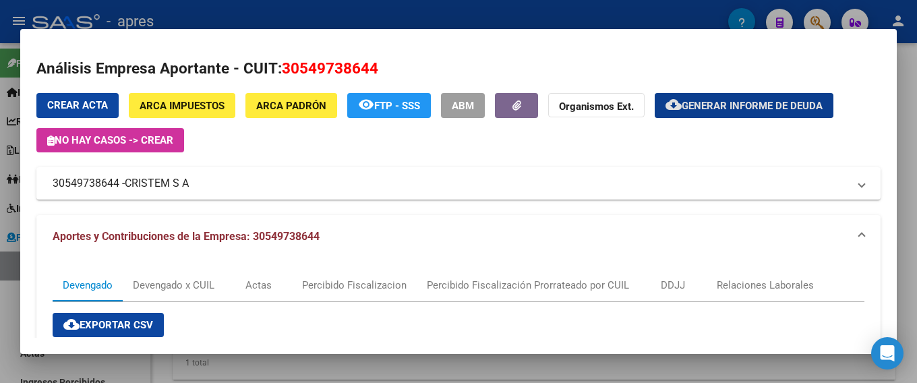
click at [750, 71] on h2 "Análisis Empresa Aportante - CUIT: 30549738644" at bounding box center [458, 68] width 844 height 23
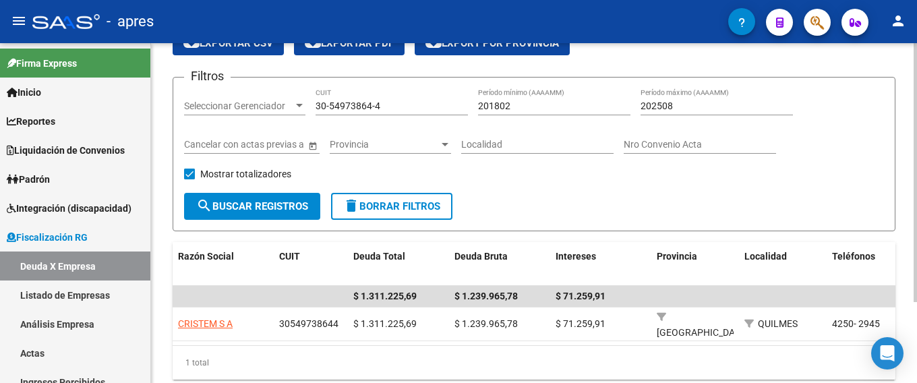
scroll to position [0, 0]
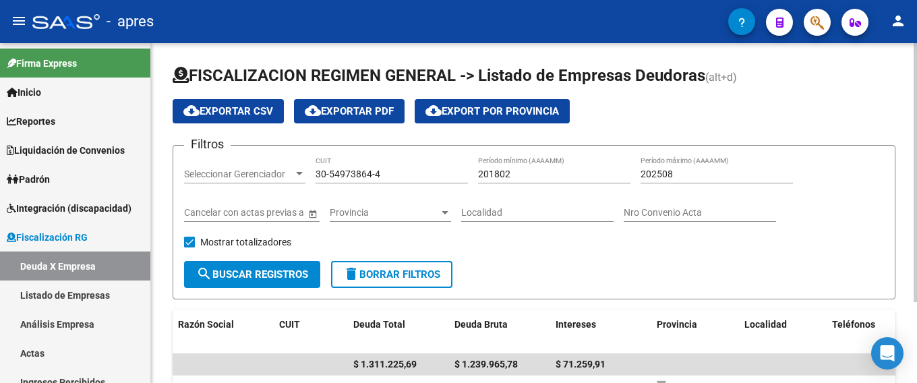
drag, startPoint x: 403, startPoint y: 177, endPoint x: 303, endPoint y: 175, distance: 100.5
click at [312, 175] on div "Filtros Seleccionar Gerenciador Seleccionar Gerenciador 30-54973864-4 CUIT 2018…" at bounding box center [534, 208] width 700 height 104
paste input "71173121-7"
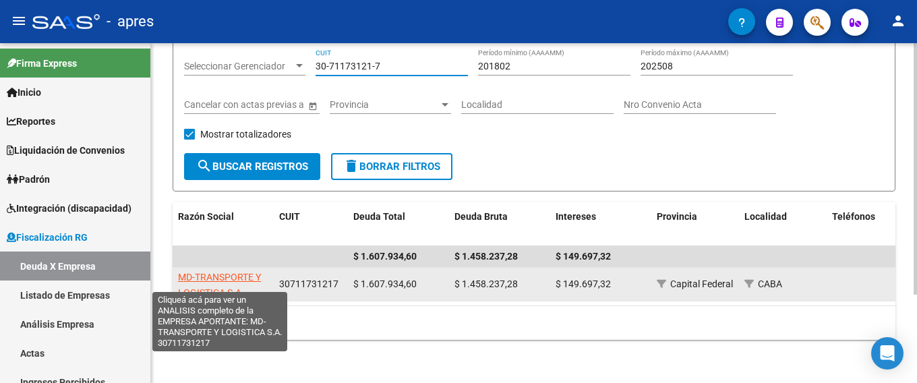
type input "30-71173121-7"
click at [227, 272] on span "MD-TRANSPORTE Y LOGISTICA S.A." at bounding box center [219, 285] width 83 height 26
type textarea "30711731217"
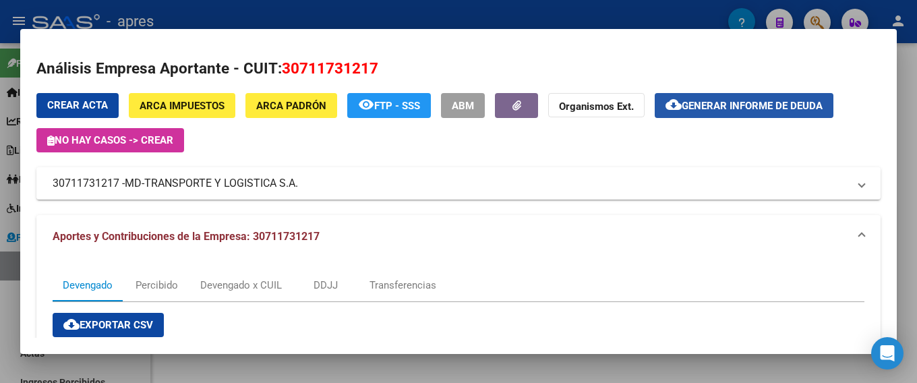
click at [783, 110] on span "Generar informe de deuda" at bounding box center [751, 106] width 141 height 12
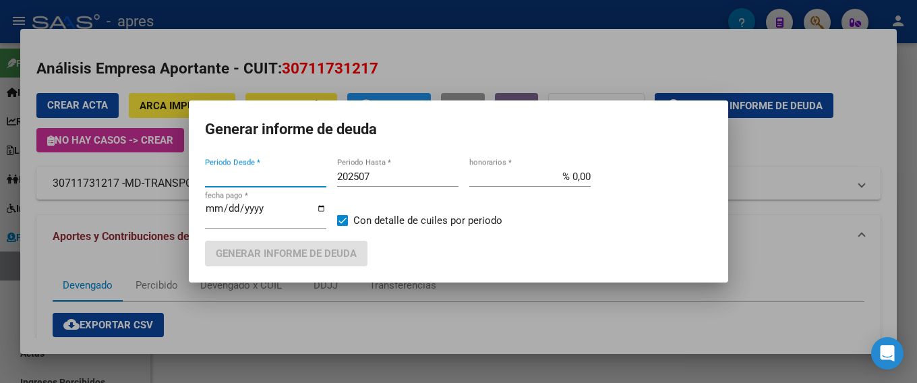
type input "201802"
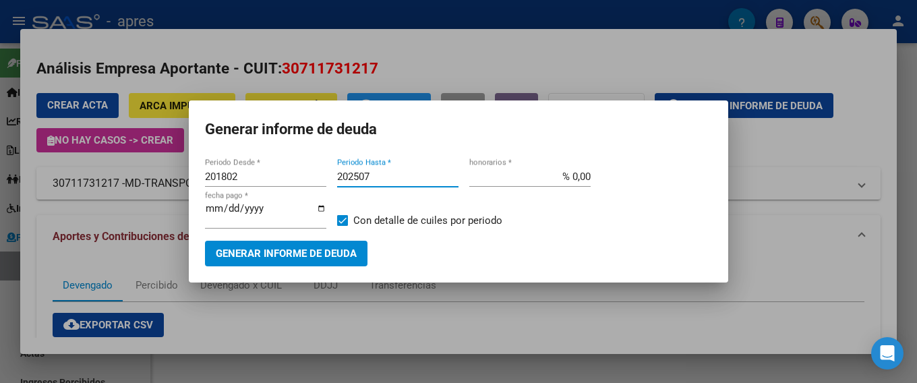
click at [414, 181] on input "202507" at bounding box center [397, 177] width 121 height 12
type input "202508"
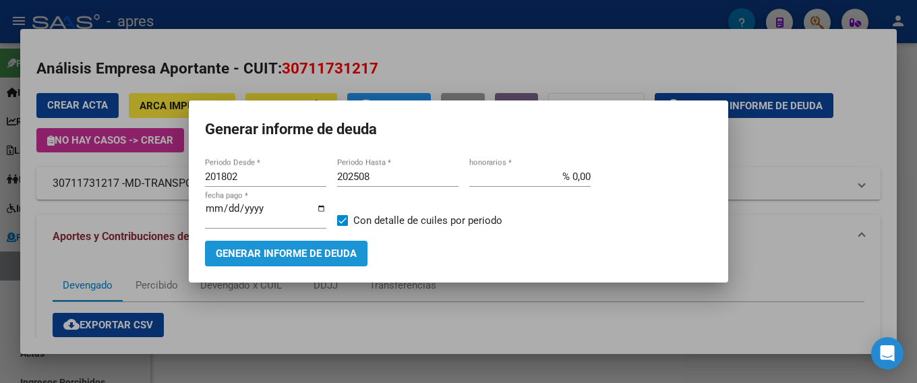
click at [297, 248] on span "Generar informe de deuda" at bounding box center [286, 254] width 141 height 12
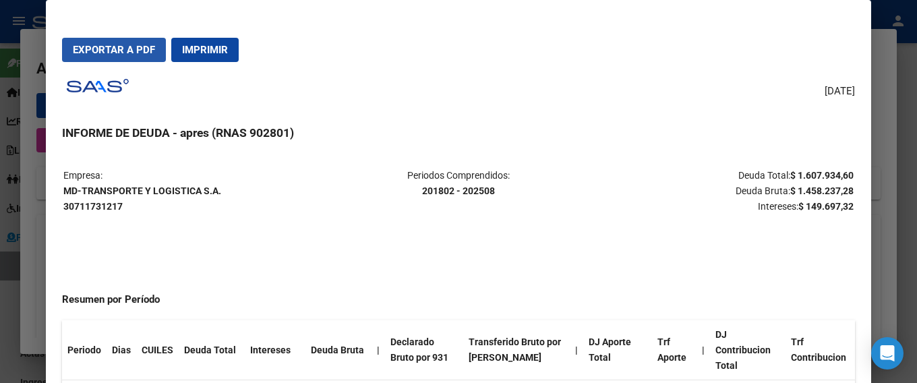
click at [127, 48] on span "Exportar a PDF" at bounding box center [114, 50] width 82 height 12
